Goal: Use online tool/utility: Utilize a website feature to perform a specific function

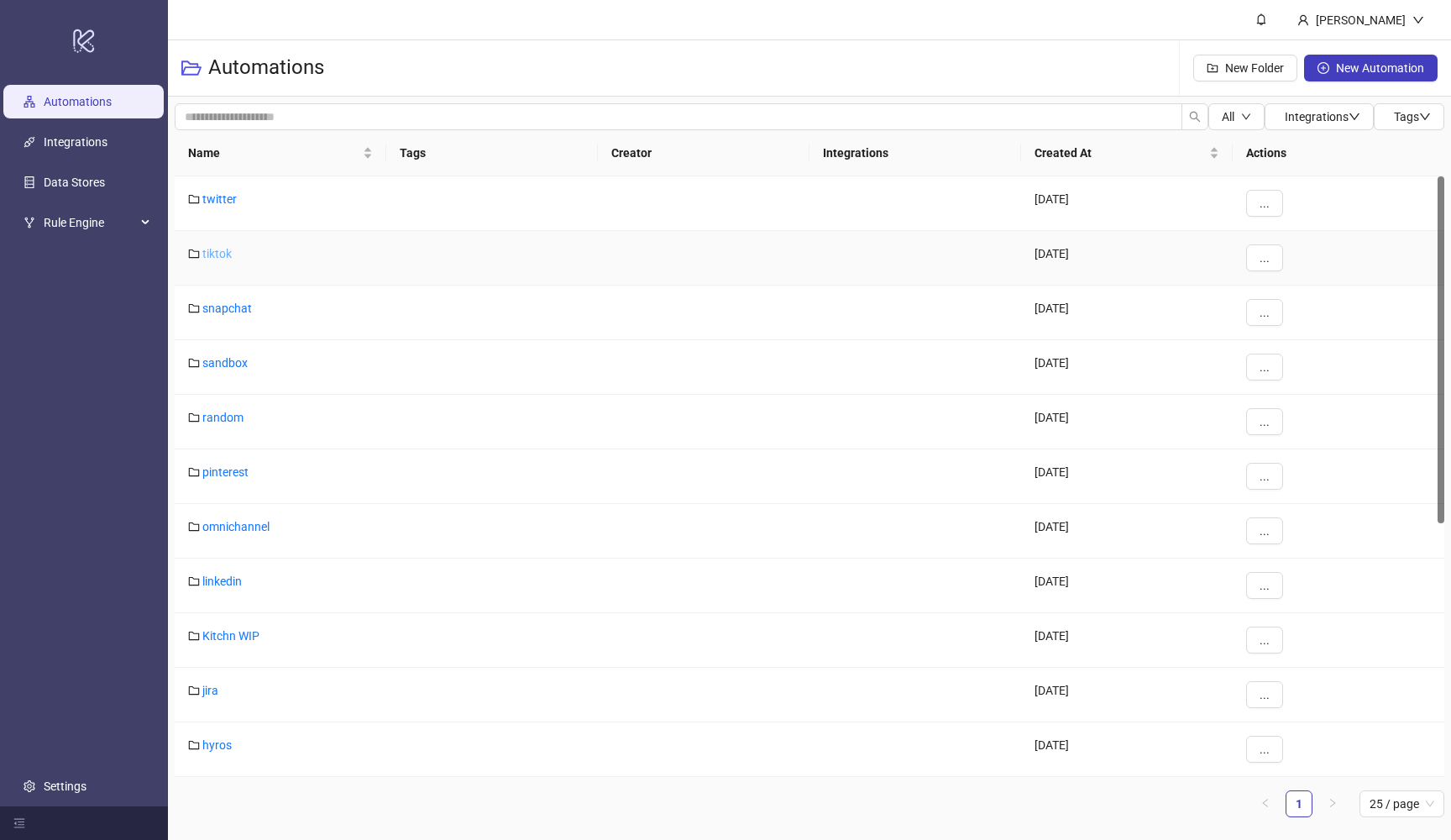
click at [220, 258] on link "tiktok" at bounding box center [217, 253] width 30 height 14
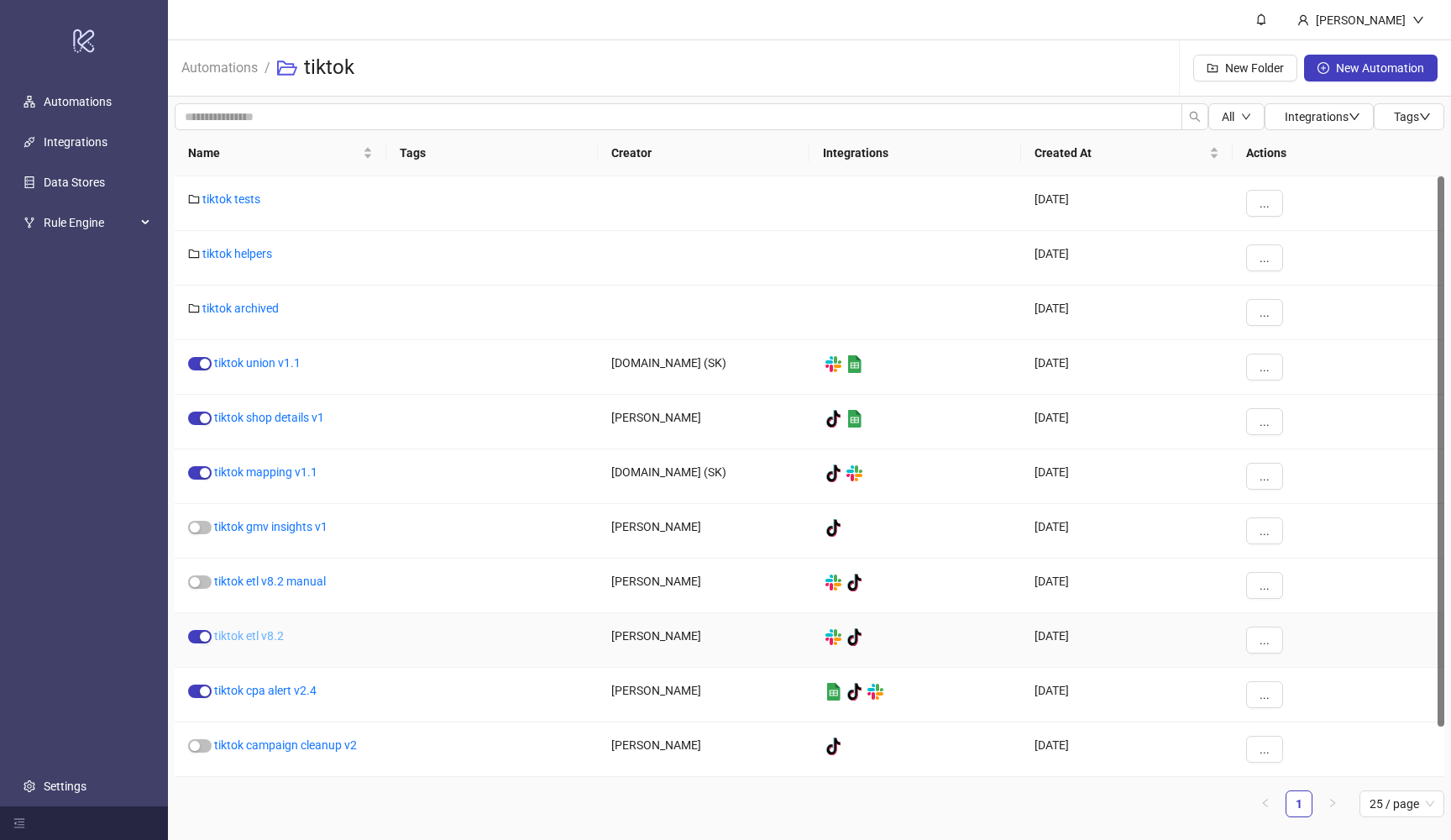
click at [262, 633] on link "tiktok etl v8.2" at bounding box center [248, 635] width 70 height 14
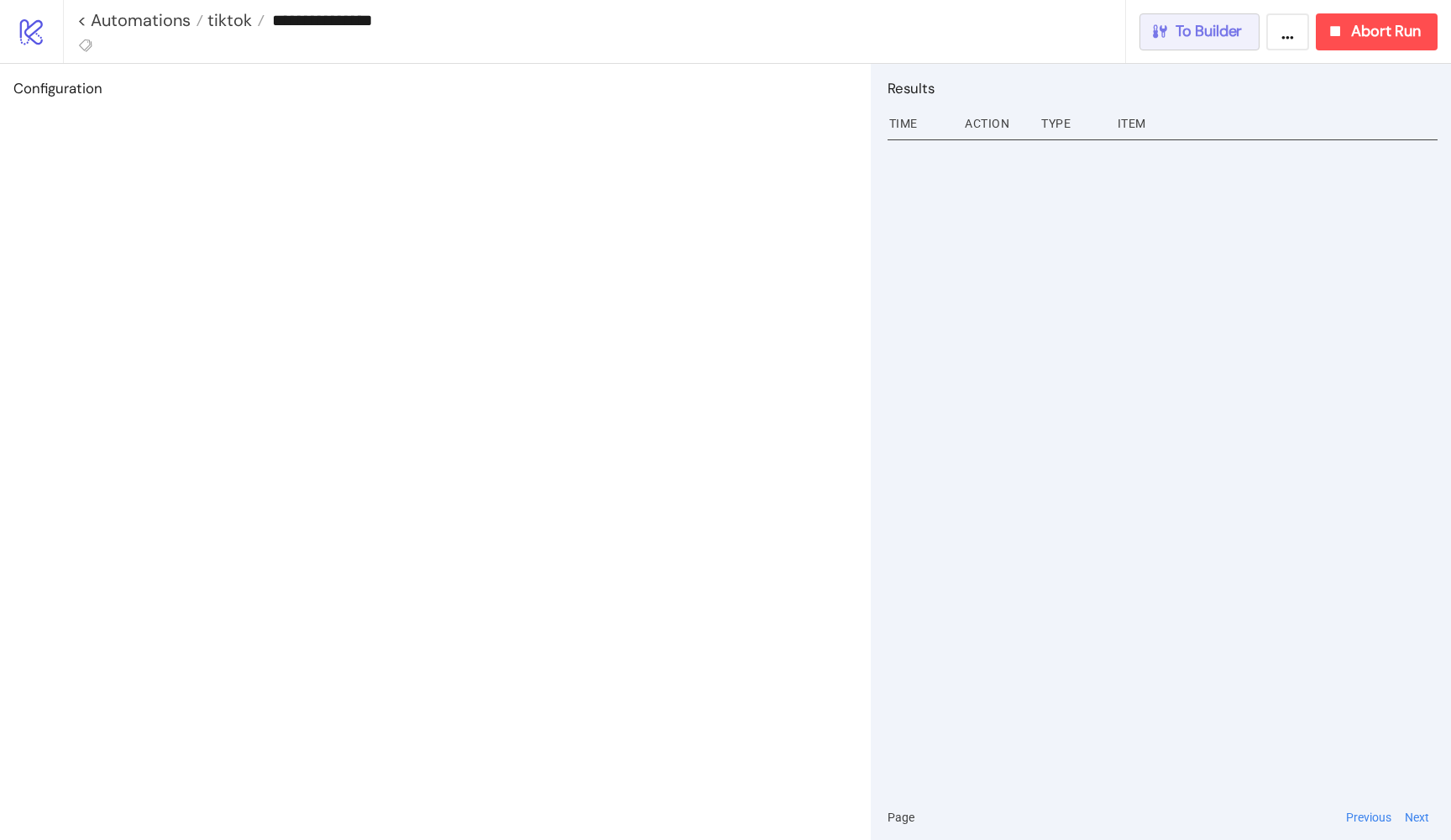
click at [1154, 42] on button "To Builder" at bounding box center [1201, 32] width 121 height 37
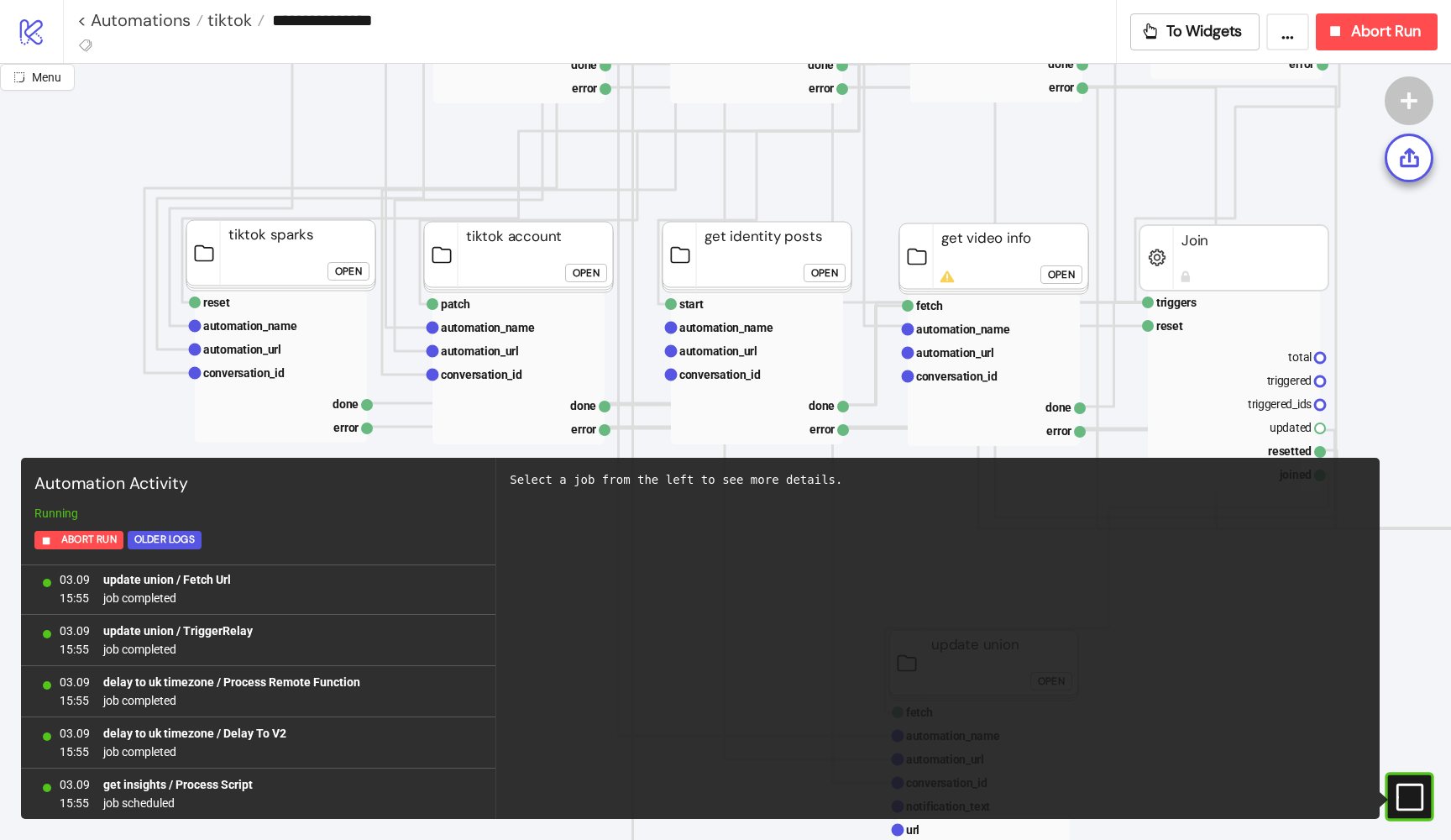
scroll to position [559, 117]
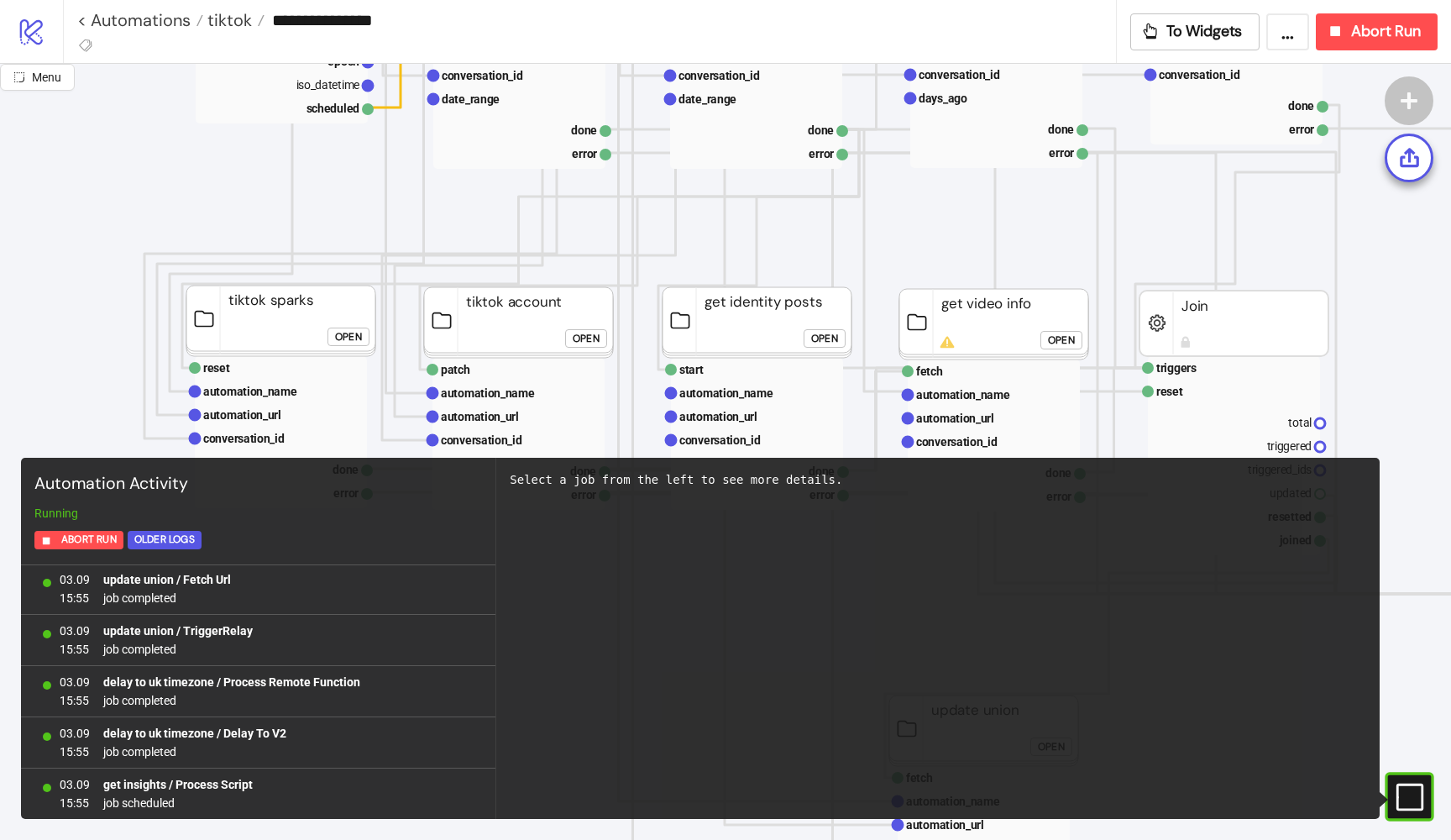
click at [598, 329] on div "Open" at bounding box center [586, 338] width 27 height 19
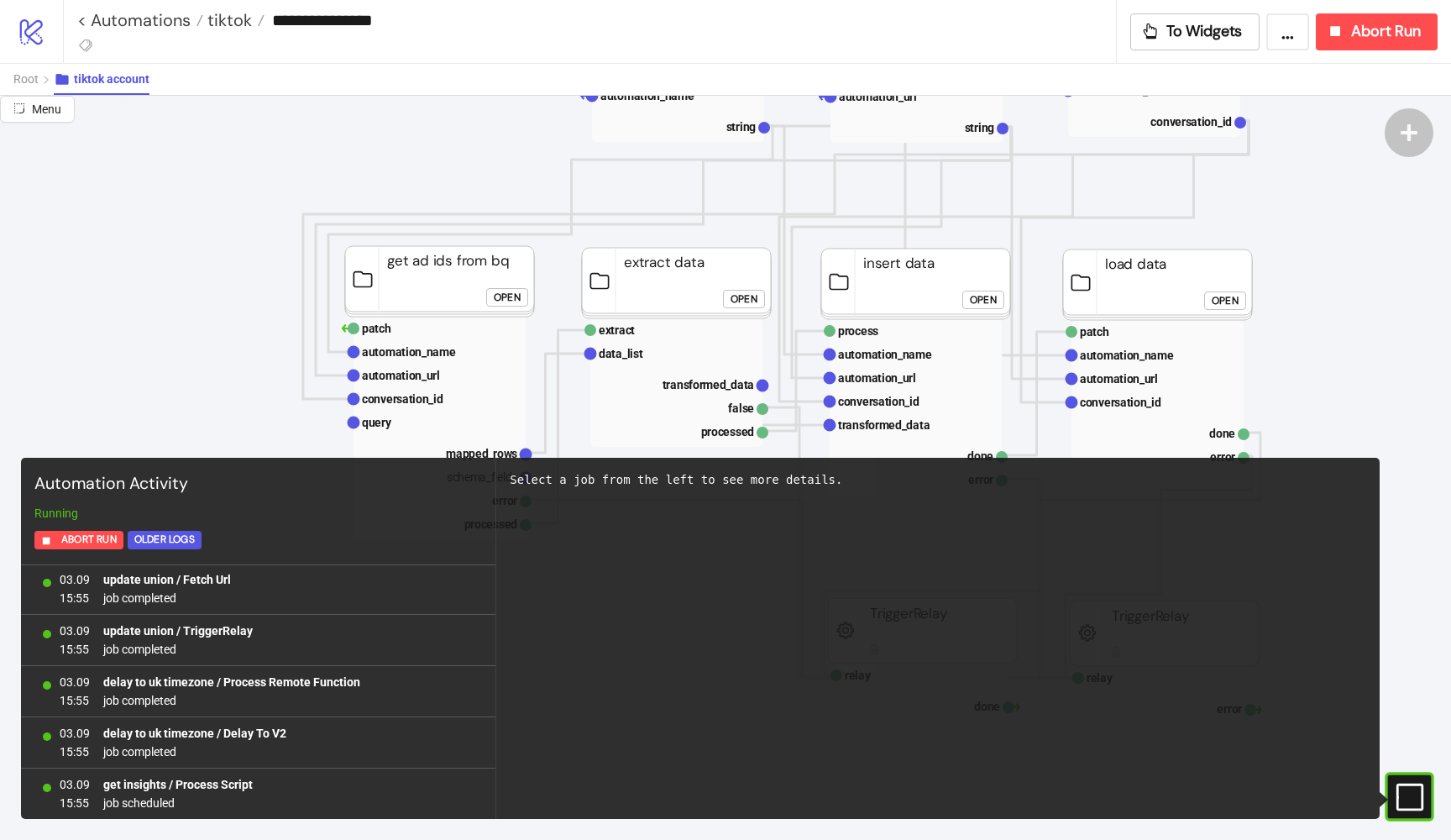
scroll to position [307, 117]
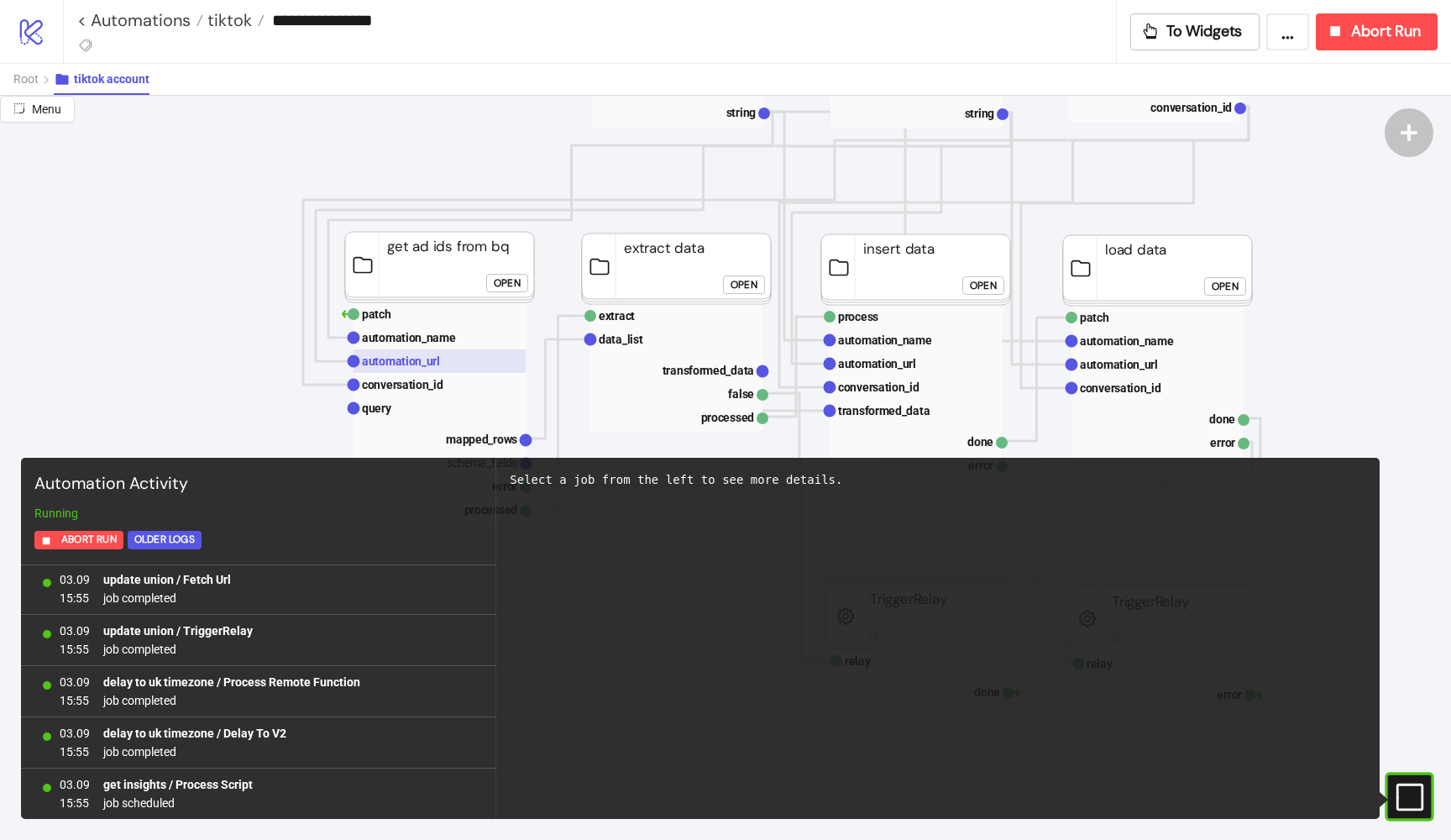
click at [447, 355] on rect at bounding box center [439, 361] width 173 height 23
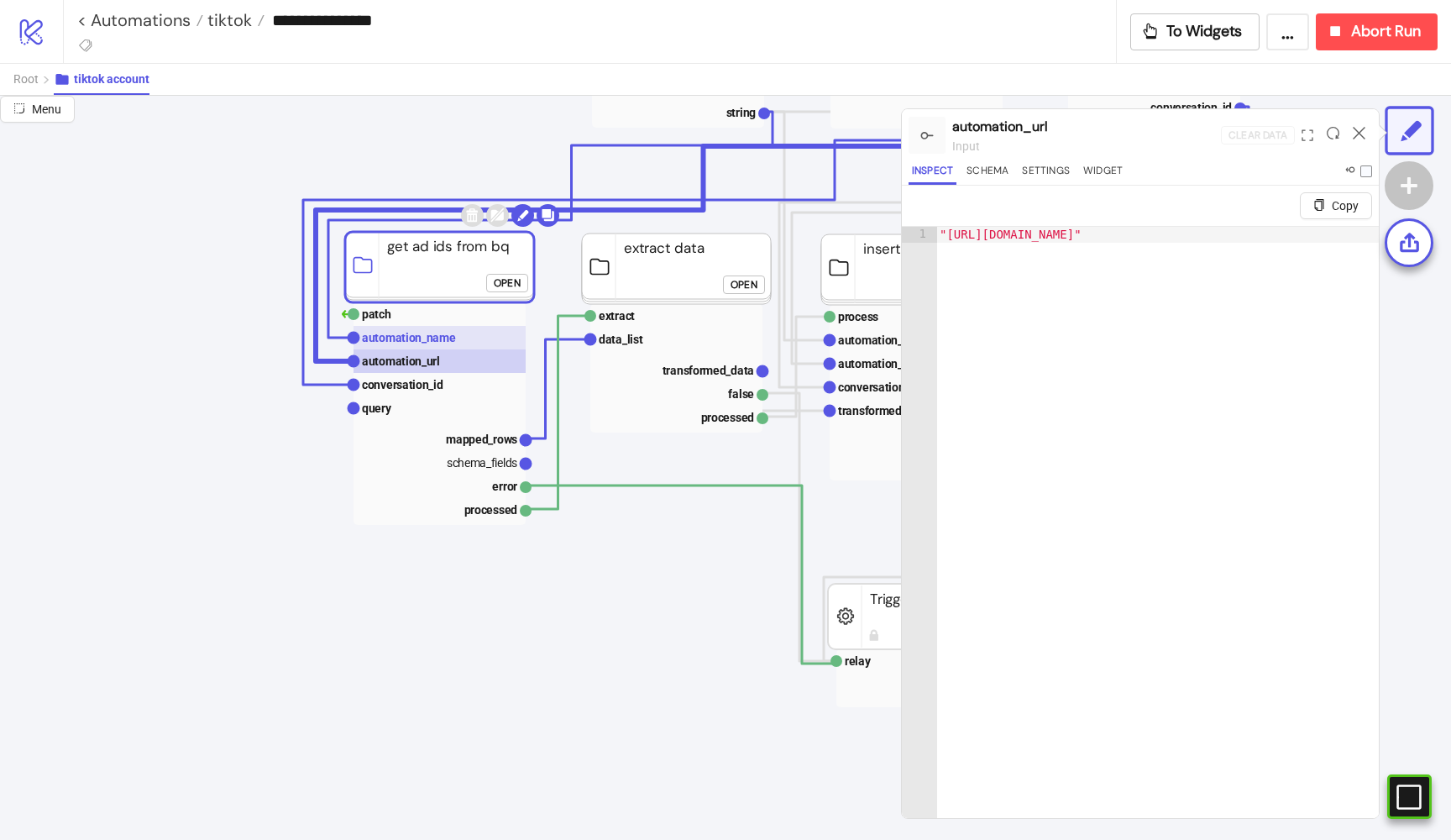
click at [447, 337] on text "automation_name" at bounding box center [409, 337] width 94 height 14
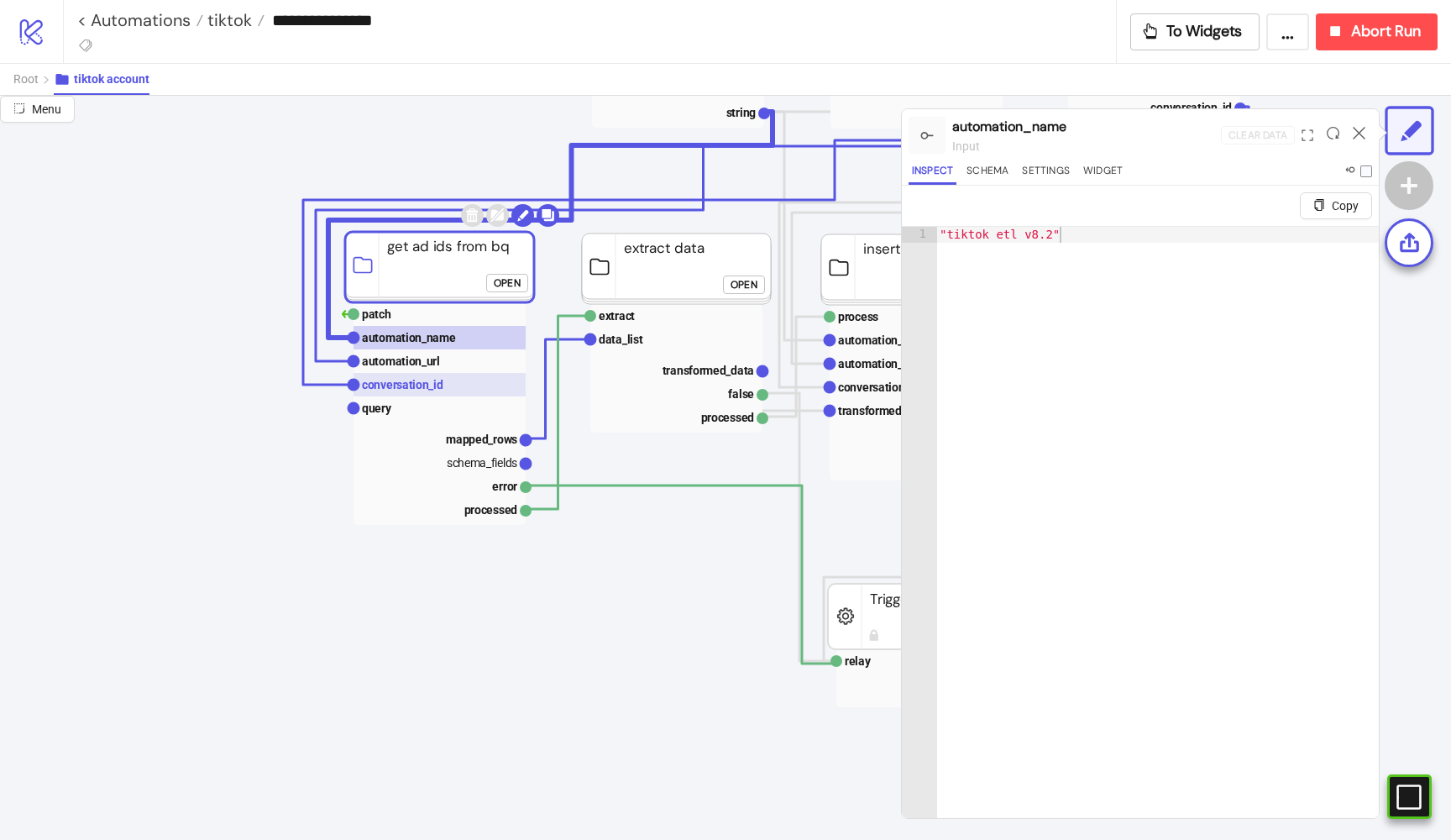
click at [439, 389] on text "conversation_id" at bounding box center [403, 384] width 81 height 14
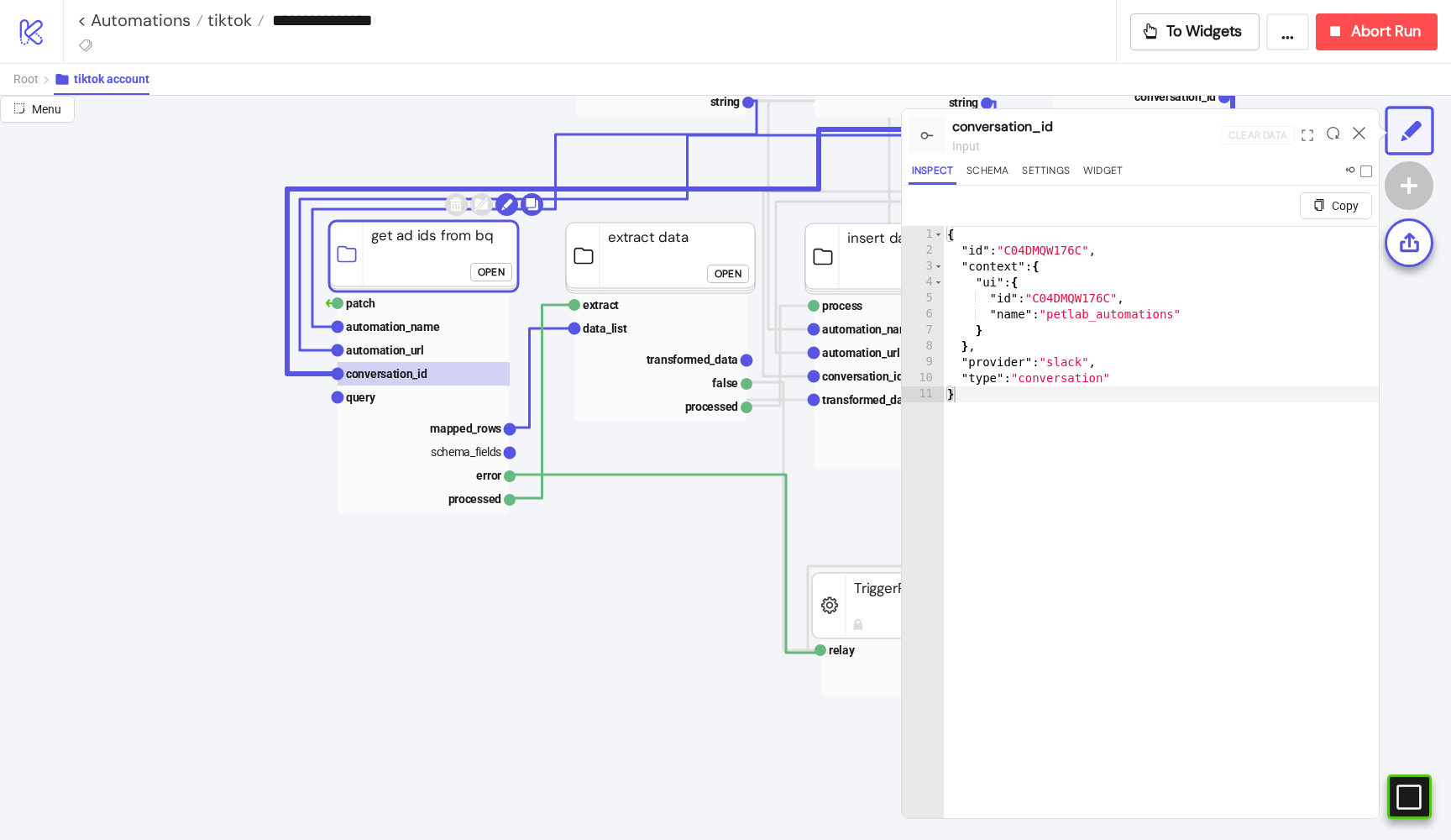
scroll to position [318, 134]
click at [483, 427] on text "mapped_rows" at bounding box center [464, 428] width 71 height 14
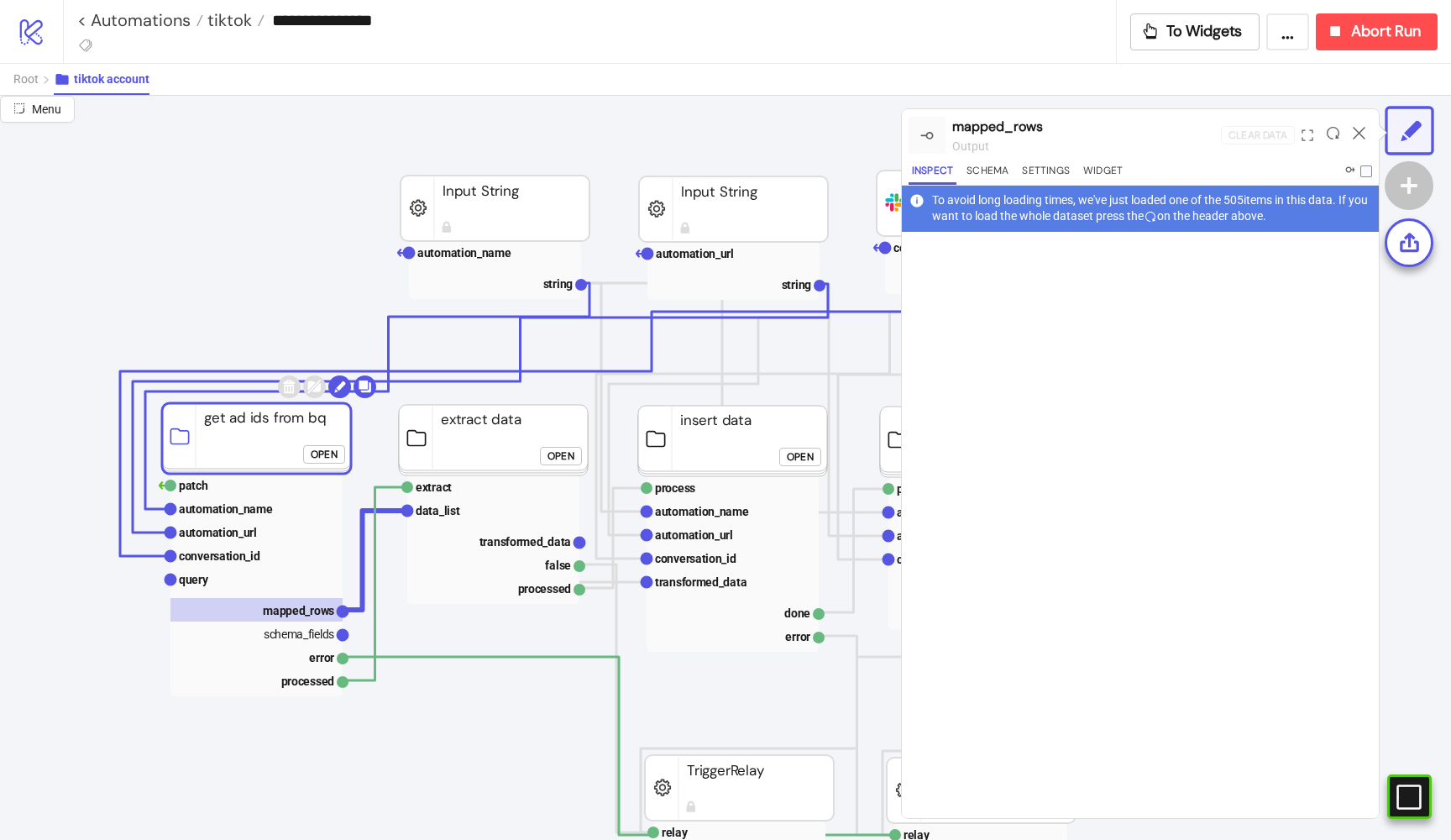
scroll to position [136, 199]
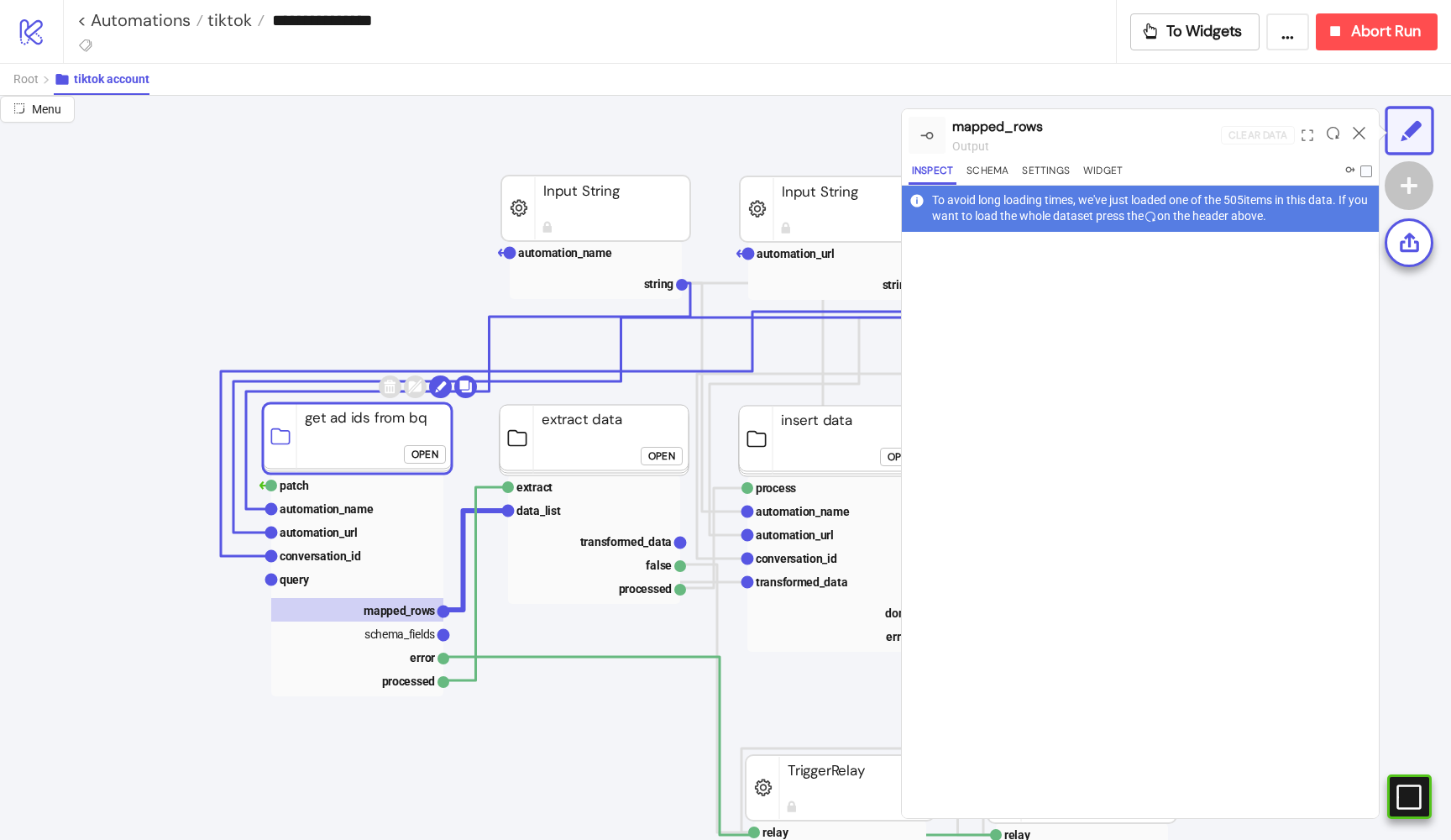
click at [666, 452] on div "Open" at bounding box center [662, 455] width 27 height 19
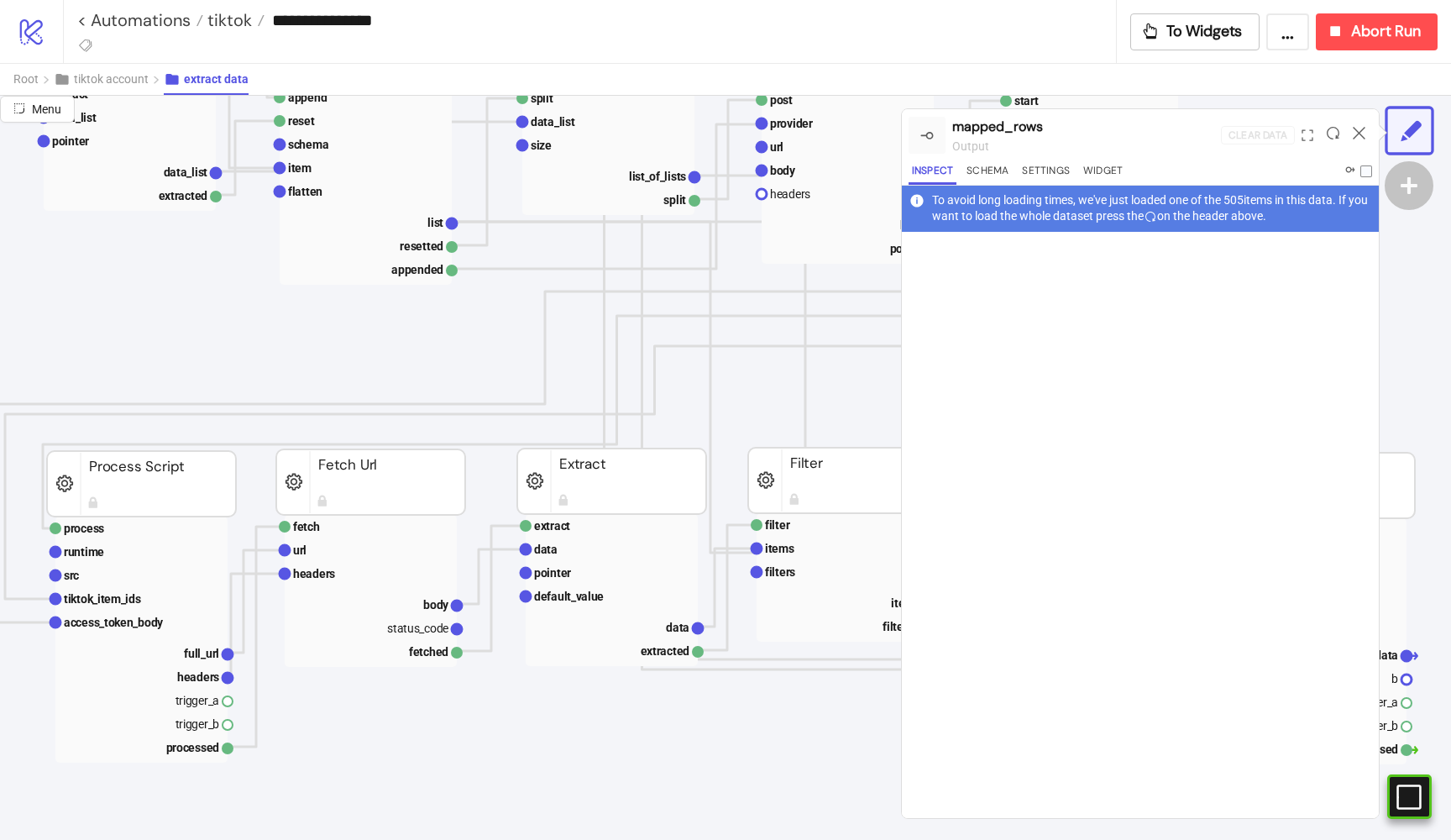
scroll to position [288, 254]
click at [84, 576] on rect at bounding box center [139, 575] width 173 height 23
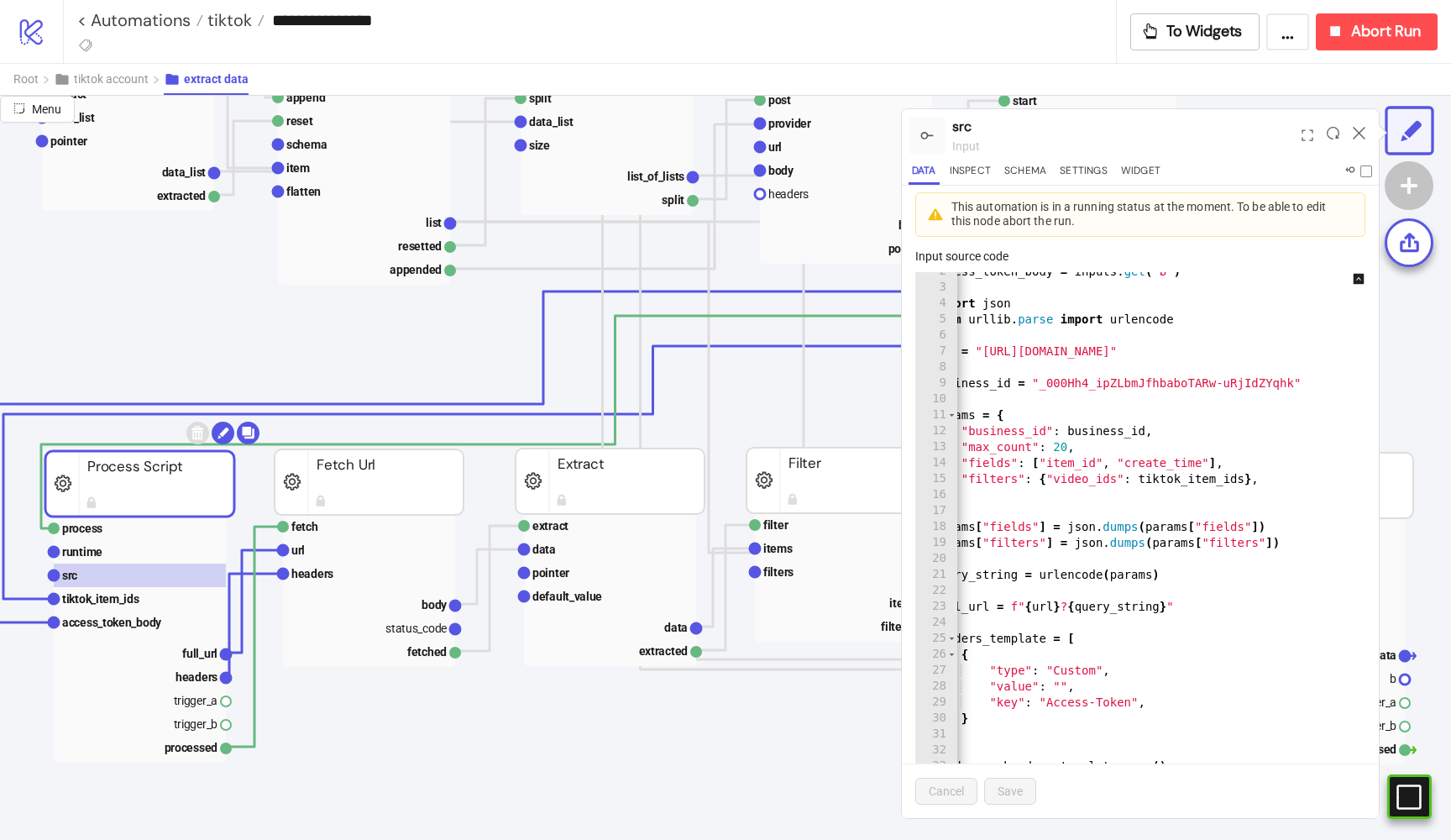
scroll to position [0, 0]
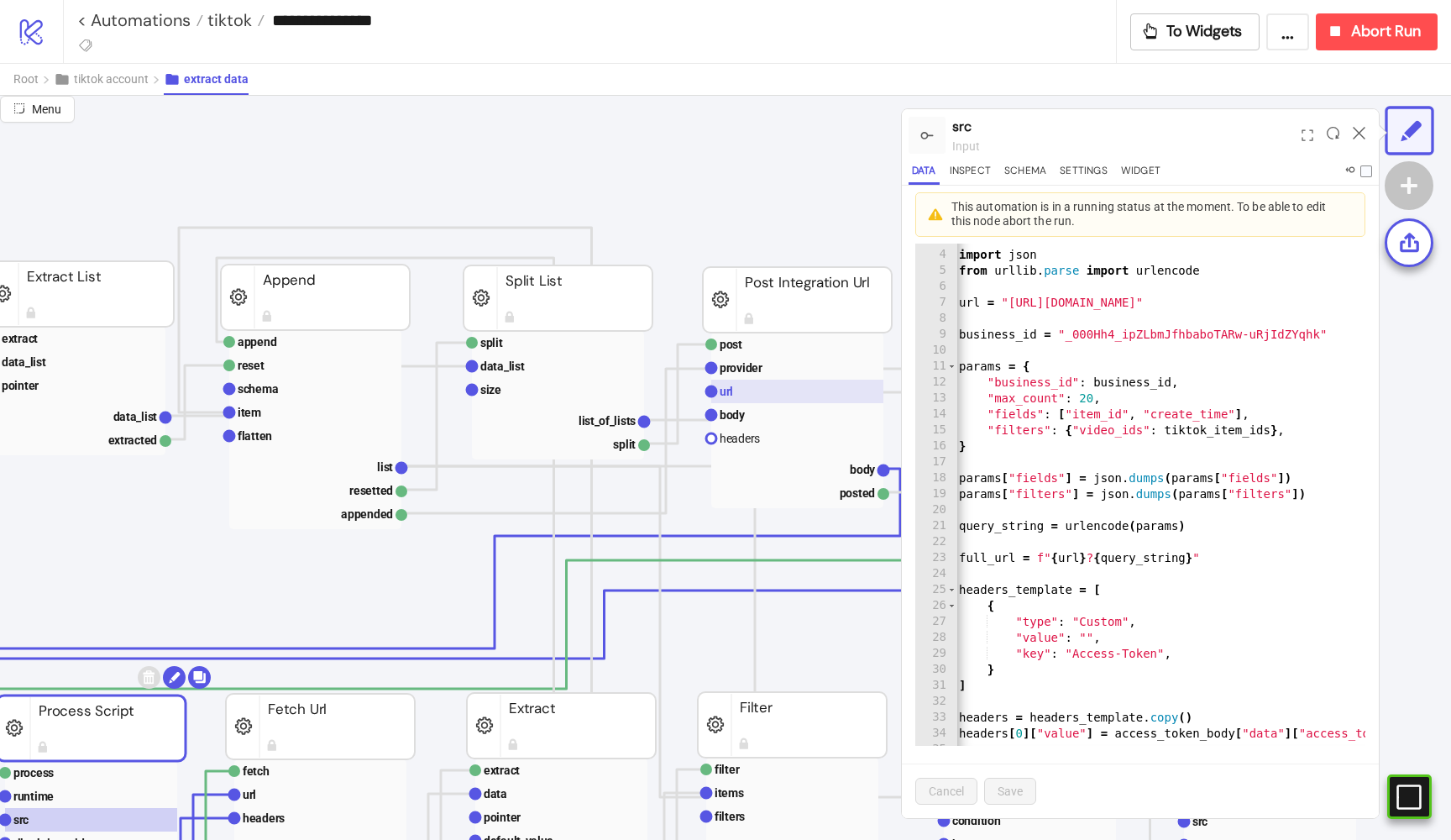
click at [754, 382] on rect at bounding box center [797, 391] width 173 height 23
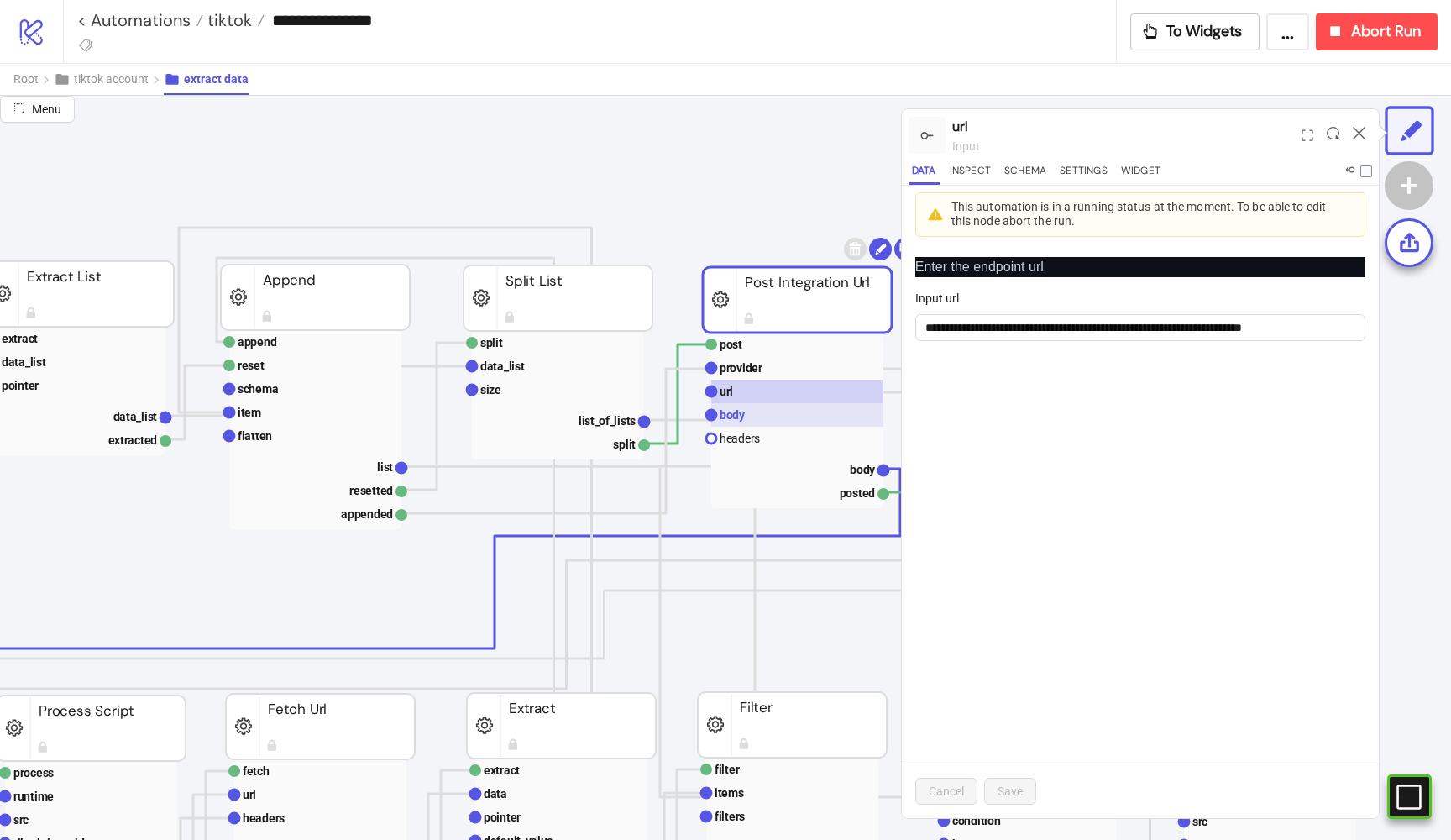
click at [754, 407] on rect at bounding box center [797, 415] width 173 height 23
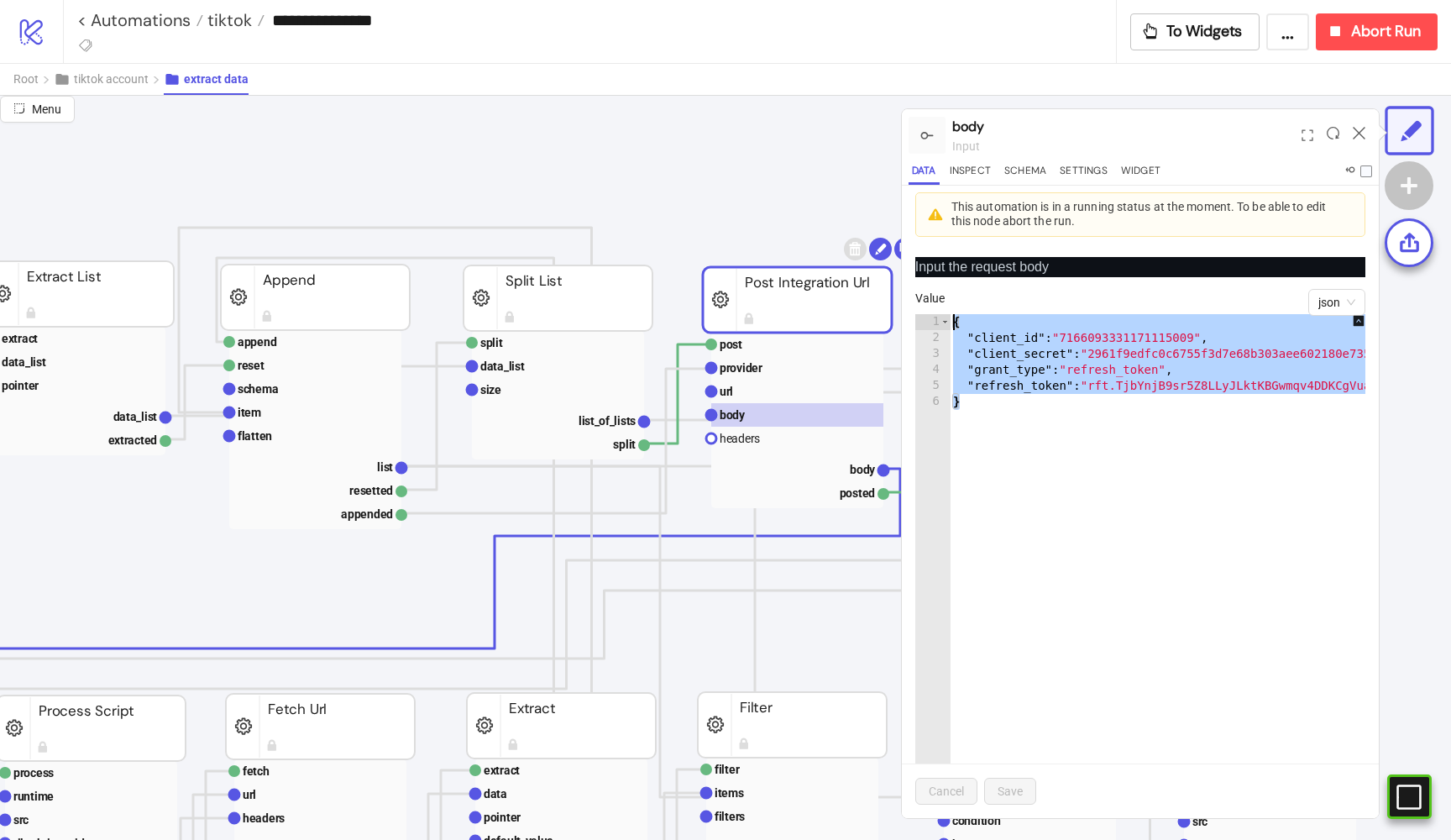
drag, startPoint x: 998, startPoint y: 405, endPoint x: 951, endPoint y: 310, distance: 106.0
click at [951, 310] on div "Value * 1 2 3 4 5 6 { "client_id" : "7166093331171115009" , "client_secret" : "…" at bounding box center [1140, 560] width 450 height 543
type textarea "**********"
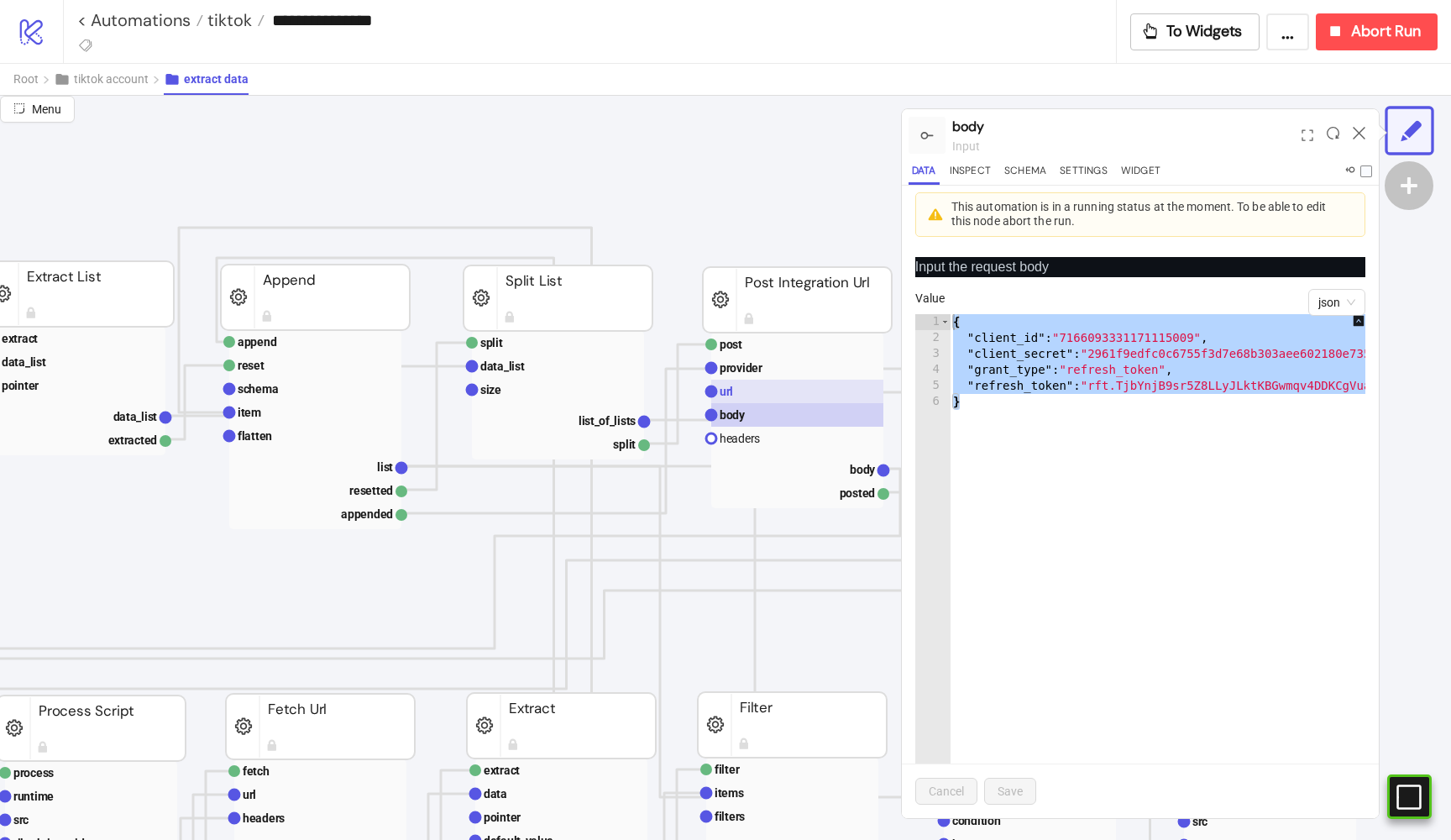
click at [854, 394] on rect at bounding box center [797, 391] width 173 height 23
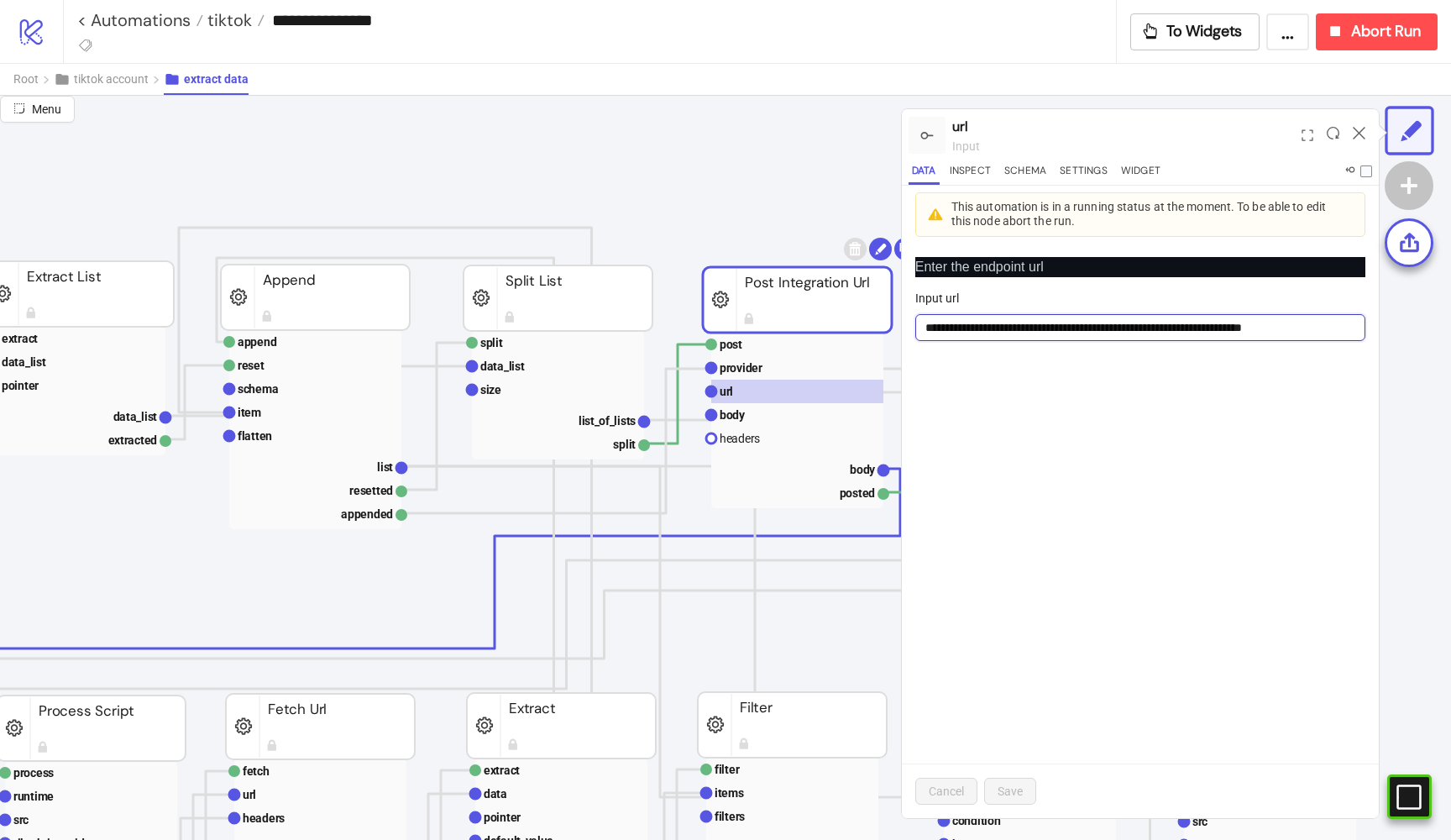
drag, startPoint x: 1317, startPoint y: 328, endPoint x: 940, endPoint y: 303, distance: 377.8
click at [940, 303] on div "**********" at bounding box center [1140, 315] width 450 height 52
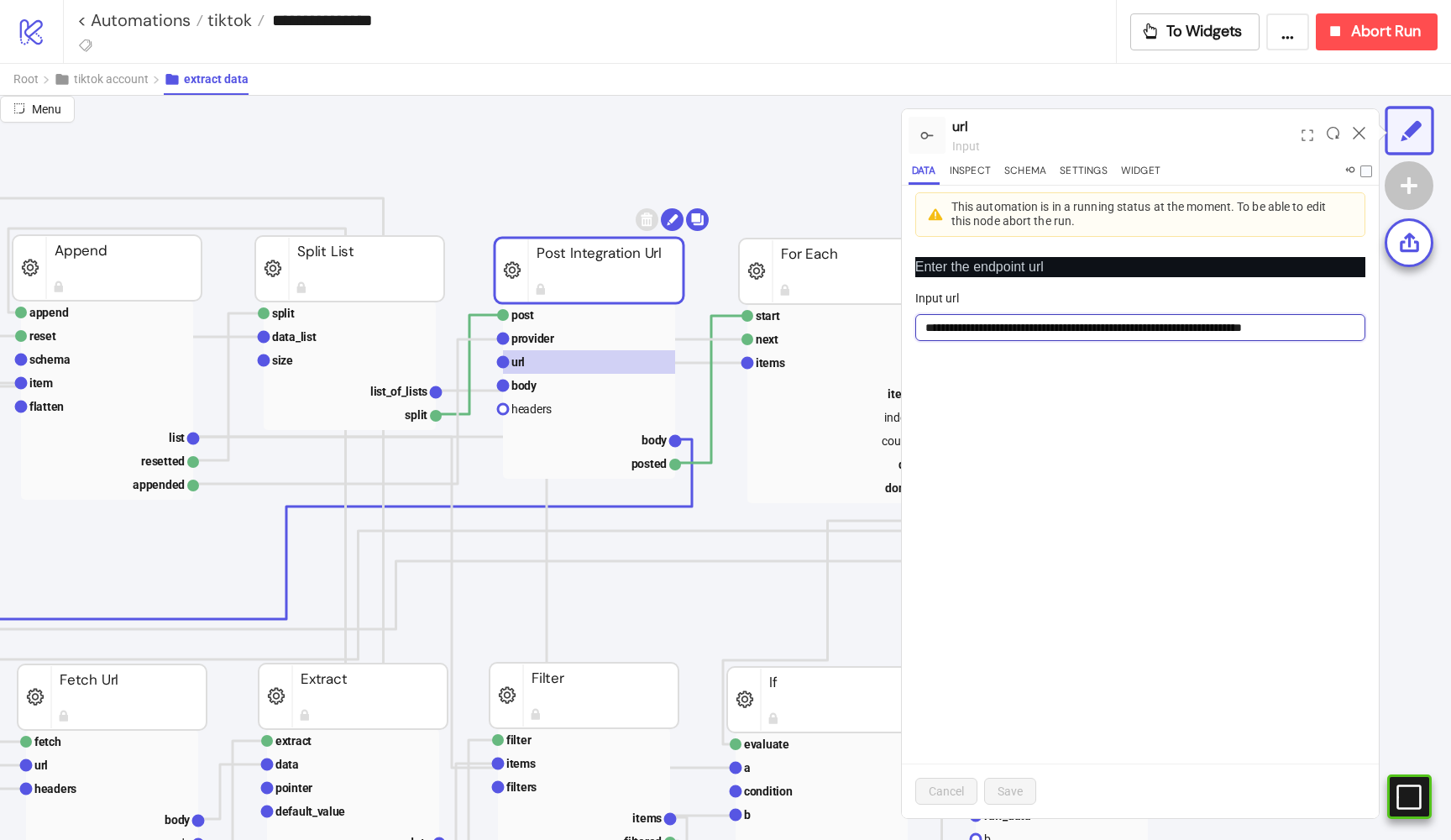
scroll to position [115, 512]
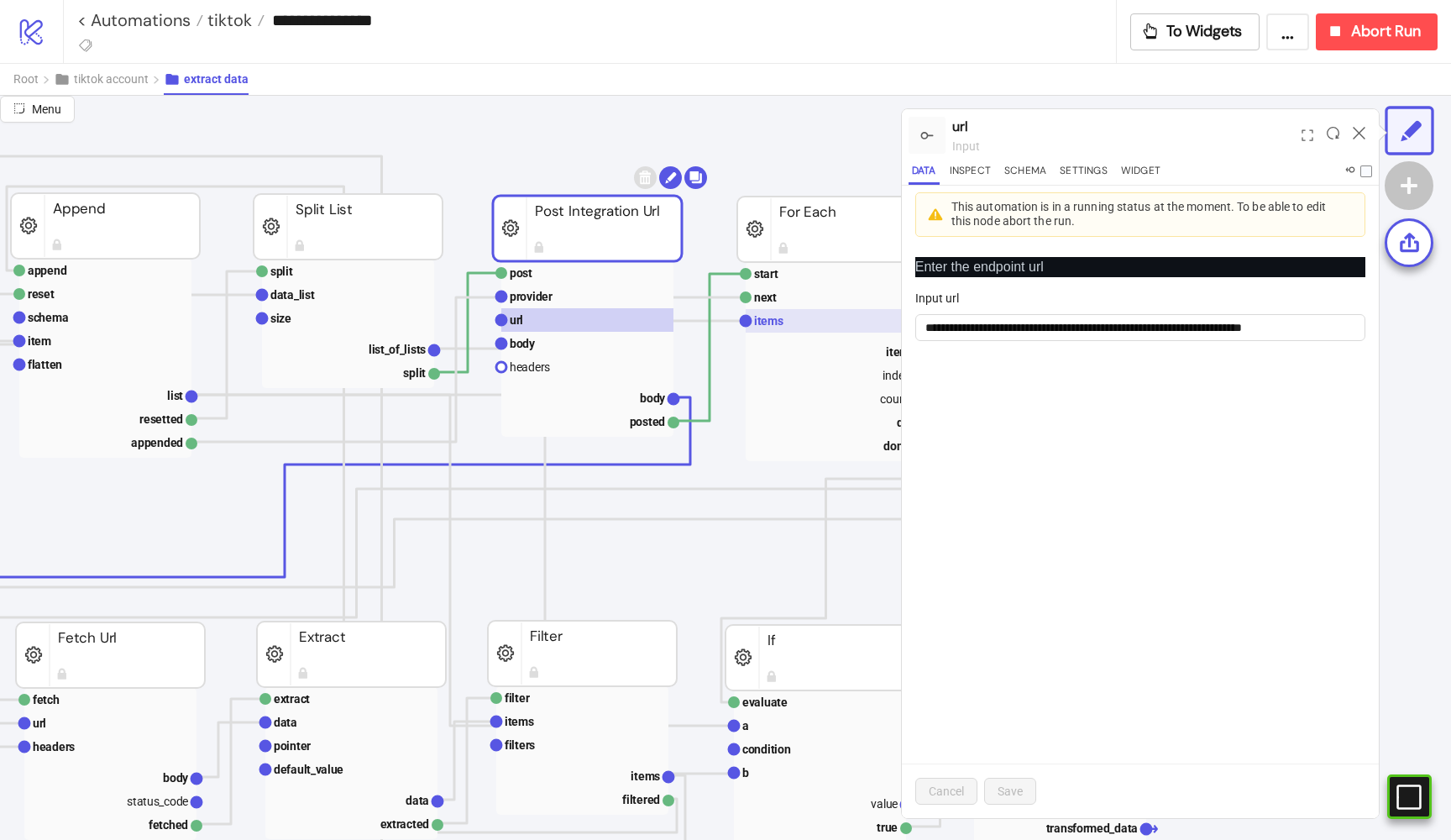
click at [756, 319] on text "items" at bounding box center [769, 321] width 30 height 14
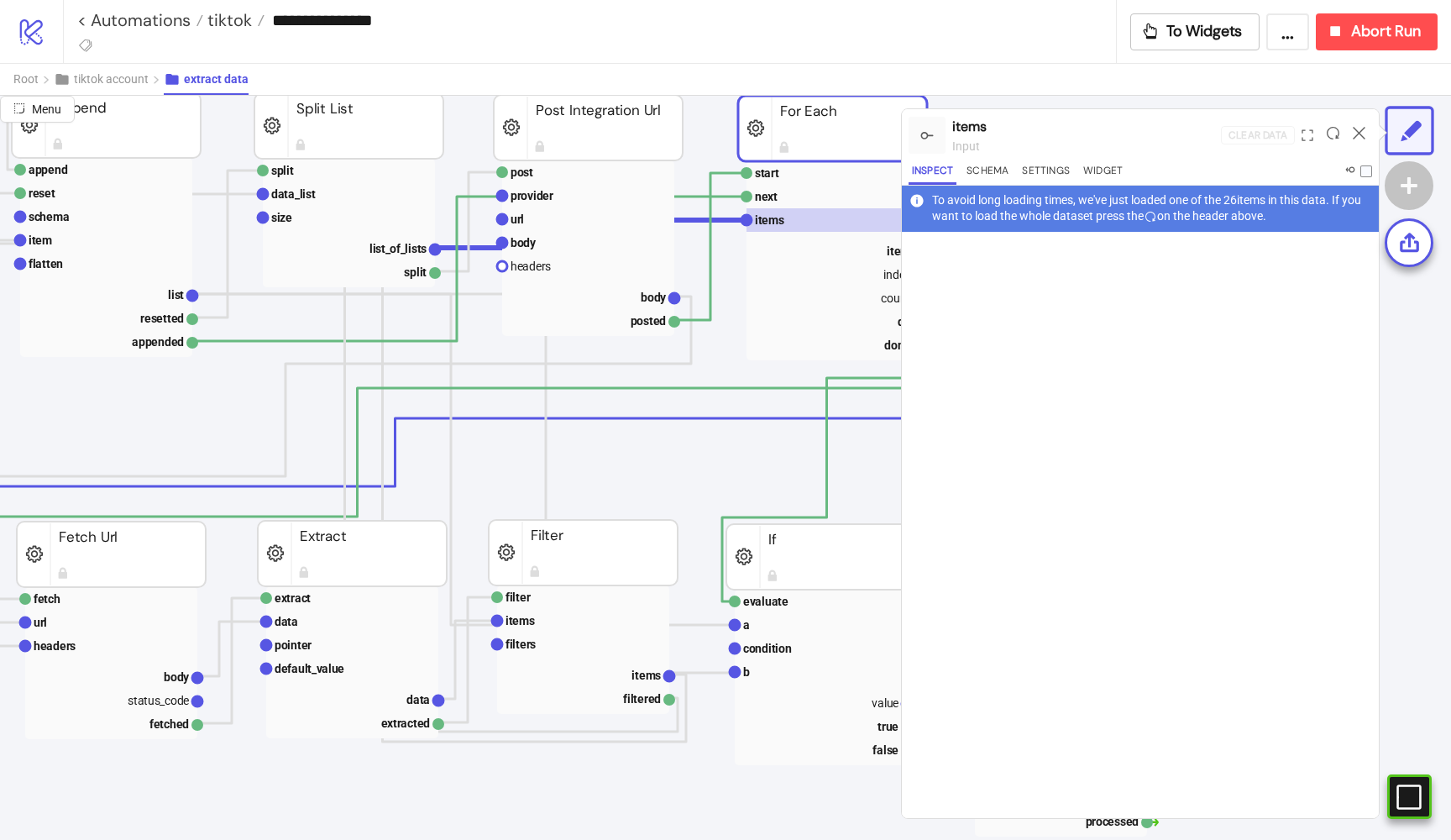
scroll to position [229, 513]
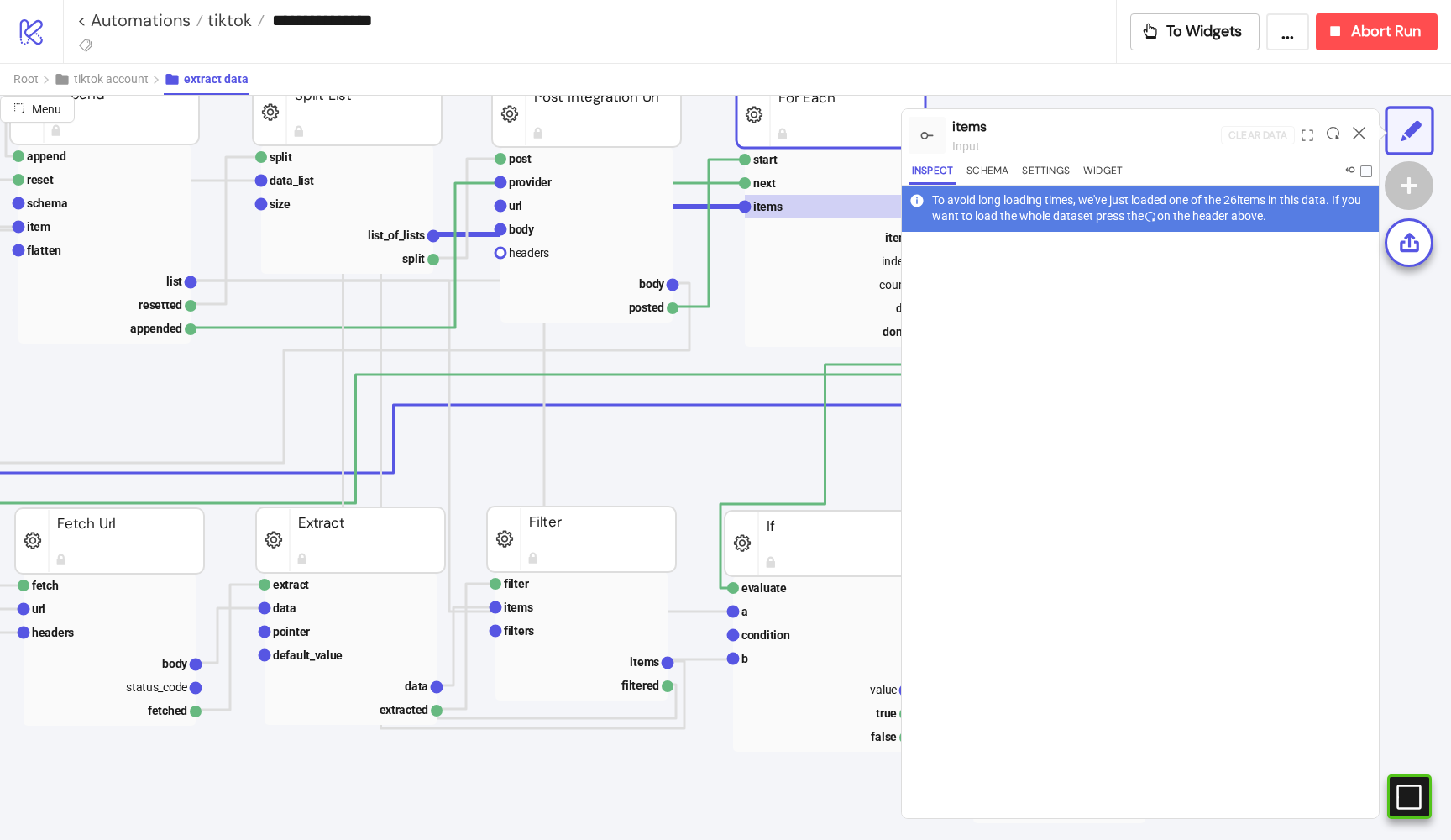
click at [1333, 125] on div at bounding box center [1333, 135] width 26 height 45
click at [1333, 128] on icon at bounding box center [1334, 133] width 13 height 13
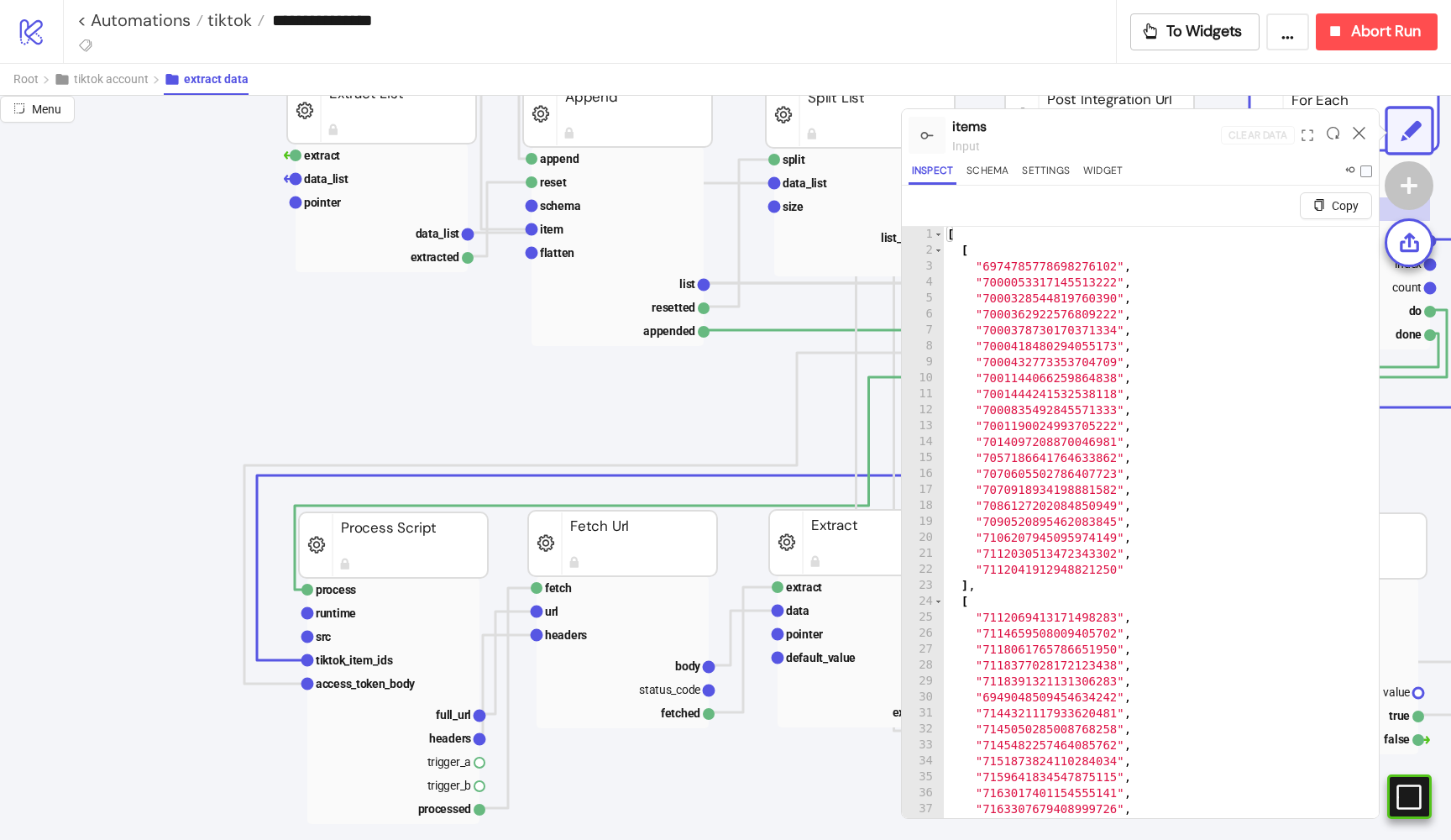
scroll to position [227, 0]
click at [352, 640] on rect at bounding box center [393, 637] width 173 height 23
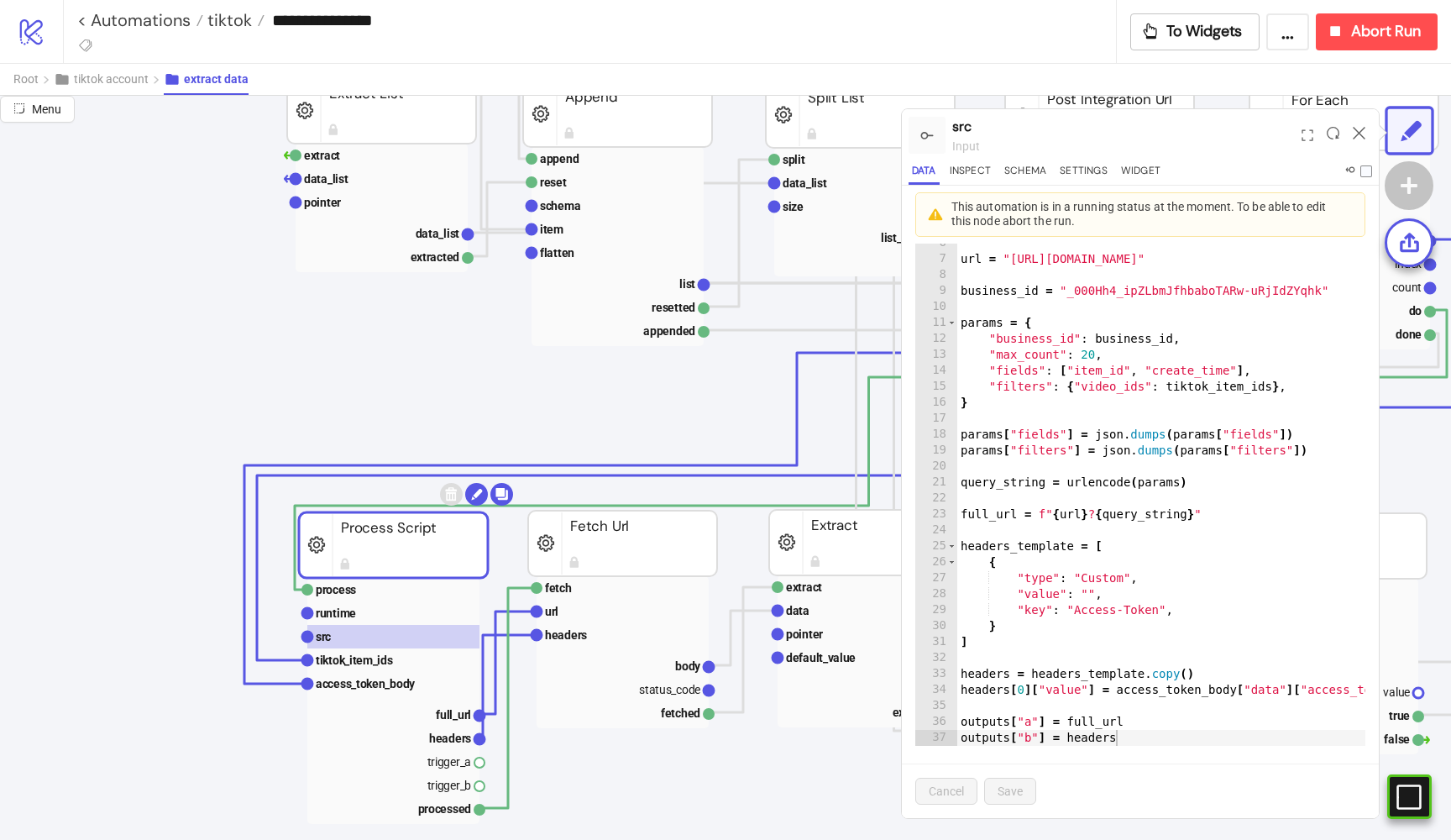
scroll to position [0, 0]
